Goal: Information Seeking & Learning: Check status

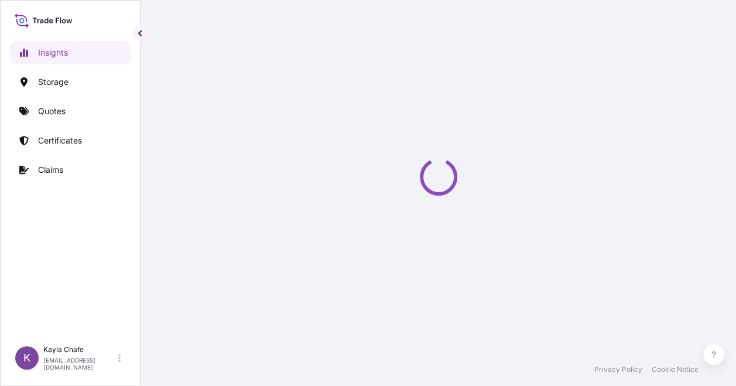
select select "2025"
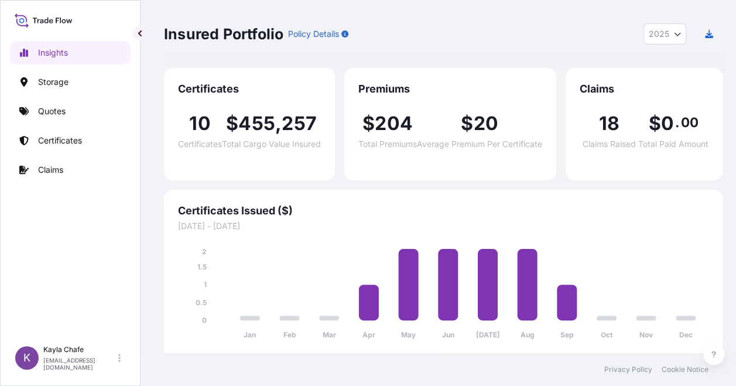
click at [77, 263] on div "Insights Storage Quotes Certificates Claims" at bounding box center [70, 184] width 121 height 309
click at [55, 105] on p "Quotes" at bounding box center [52, 111] width 28 height 12
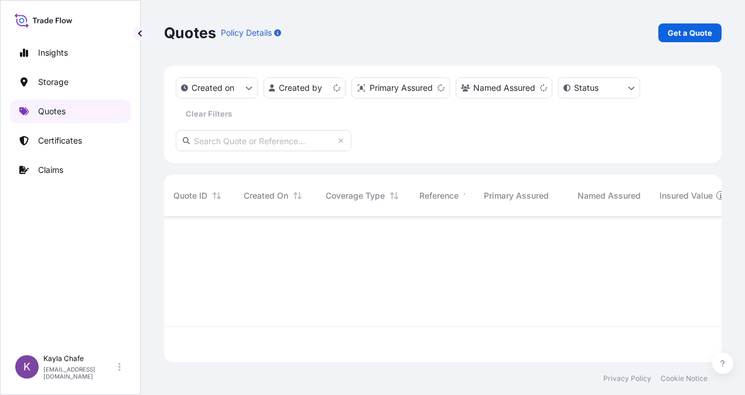
scroll to position [143, 548]
